Goal: Find specific page/section

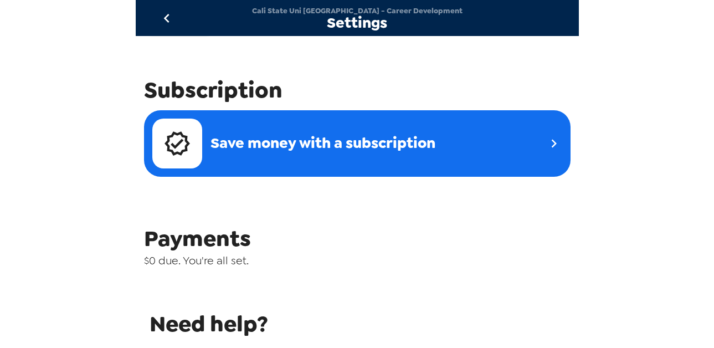
scroll to position [350, 0]
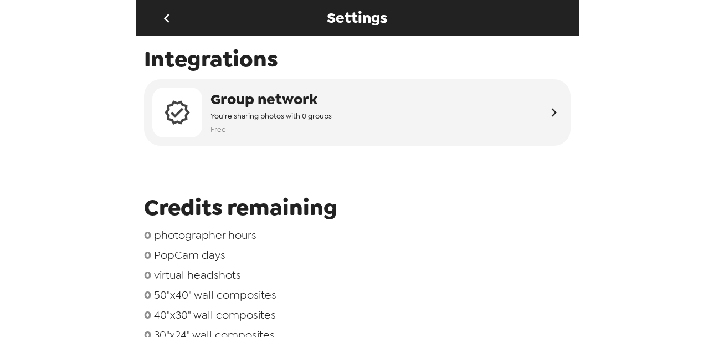
scroll to position [350, 0]
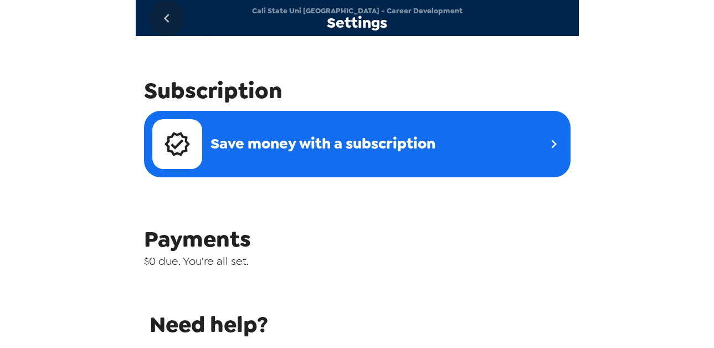
click at [162, 21] on icon "go back" at bounding box center [167, 18] width 18 height 18
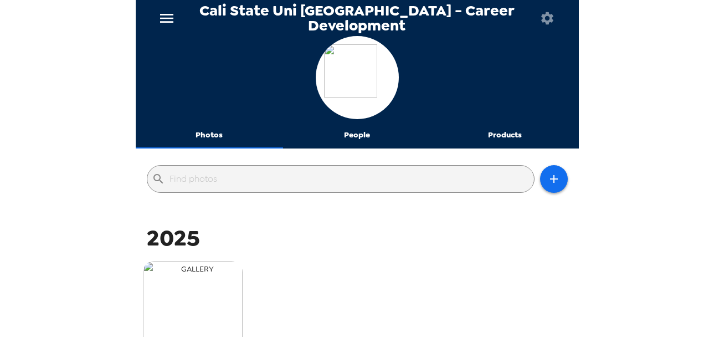
click at [181, 272] on img "button" at bounding box center [193, 311] width 100 height 100
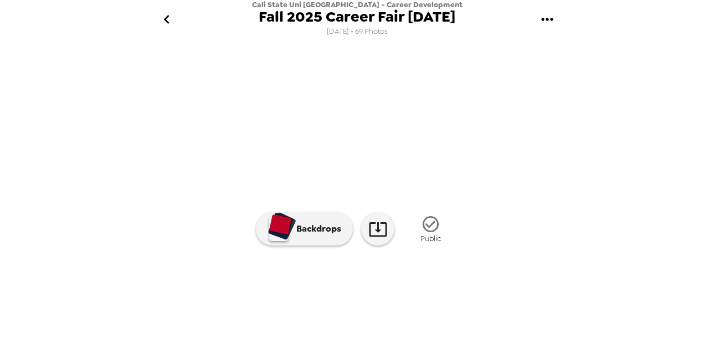
scroll to position [86, 0]
